Goal: Task Accomplishment & Management: Use online tool/utility

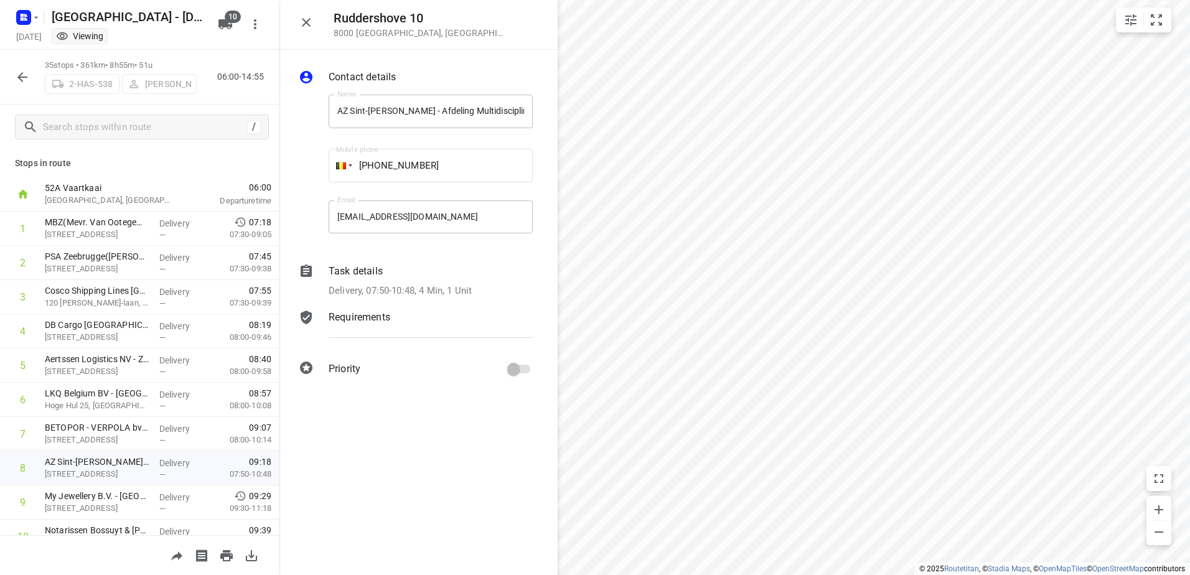
scroll to position [125, 0]
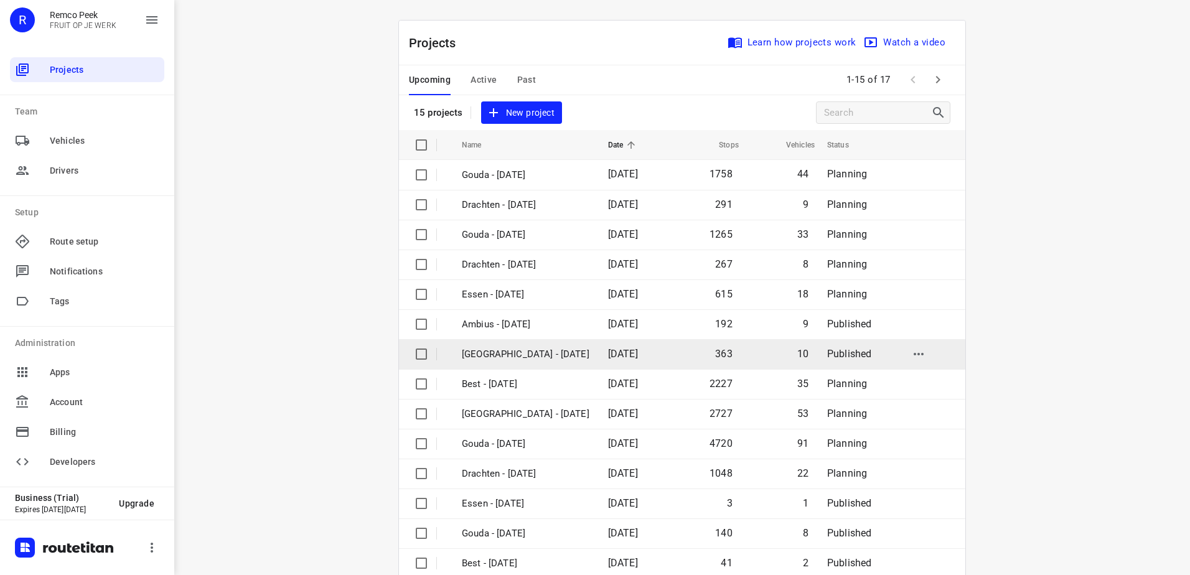
click at [525, 356] on p "[GEOGRAPHIC_DATA] - [DATE]" at bounding box center [526, 354] width 128 height 14
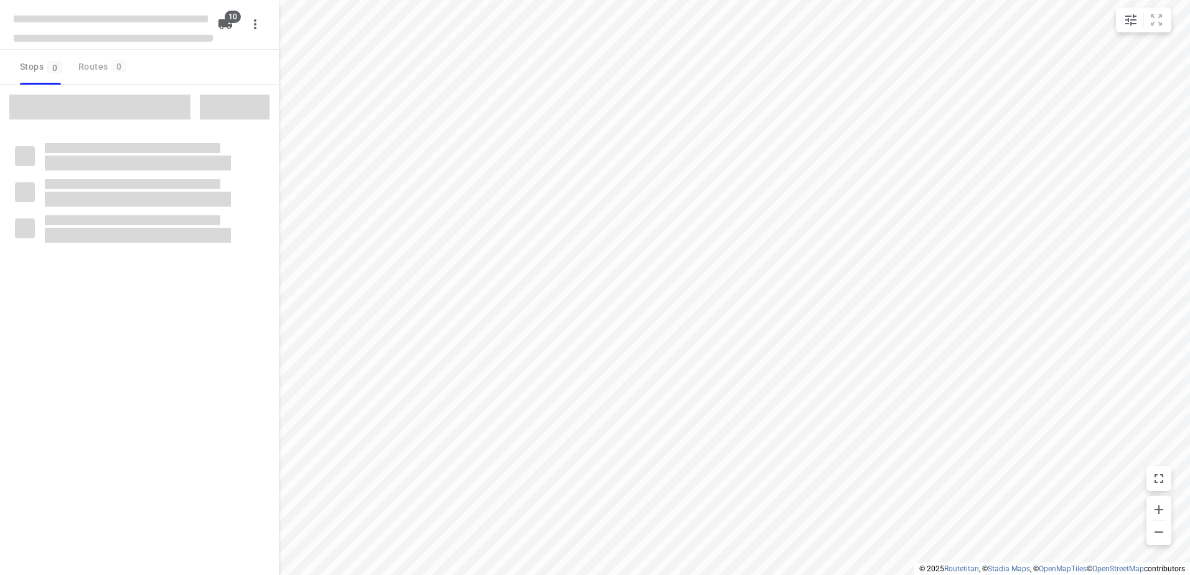
type input "distance"
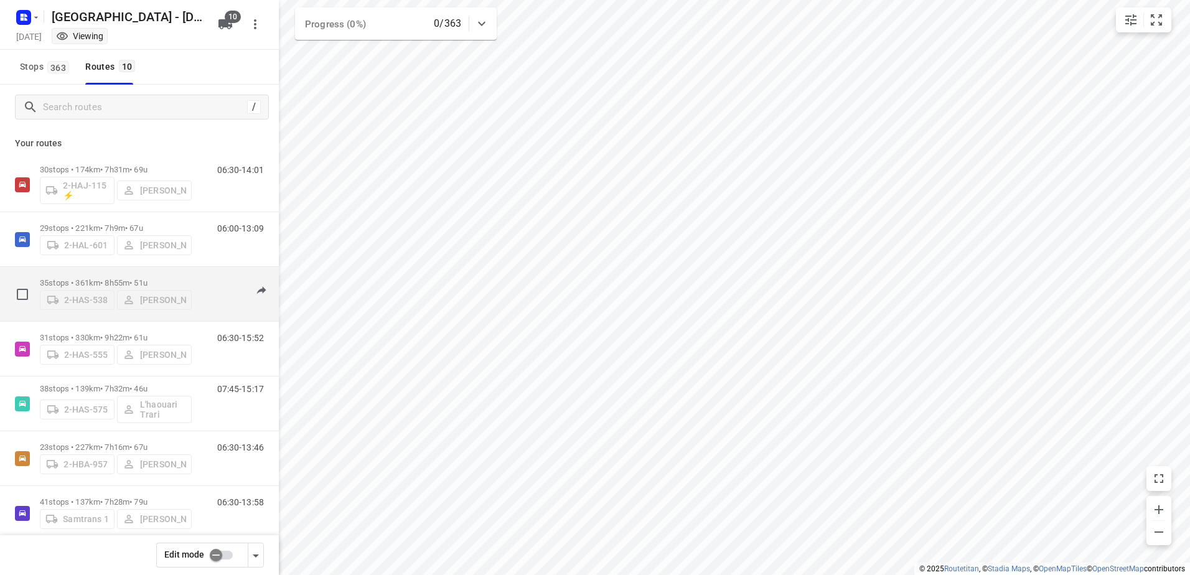
click at [141, 295] on div "2-HAS-538 Maico Geers" at bounding box center [116, 299] width 152 height 22
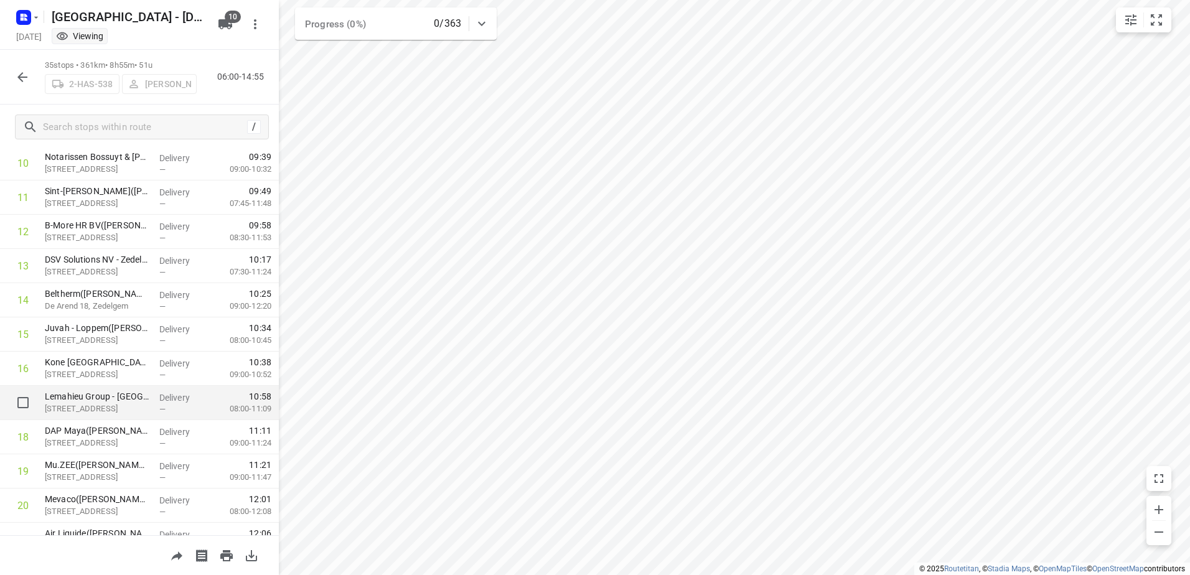
scroll to position [498, 0]
